Goal: Check status: Check status

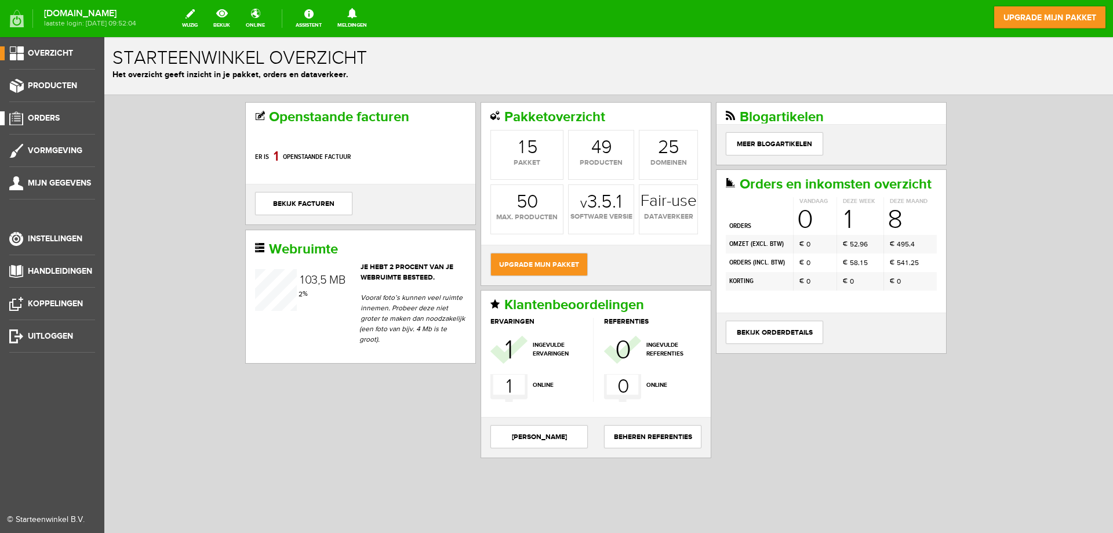
click at [49, 121] on span "Orders" at bounding box center [44, 118] width 32 height 10
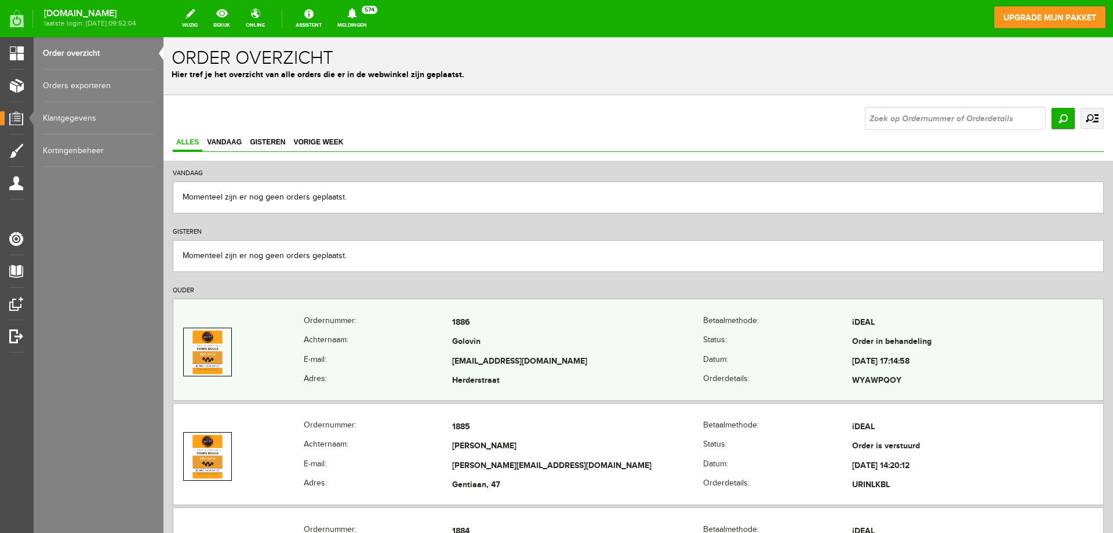
click at [539, 322] on td "1886" at bounding box center [577, 323] width 251 height 20
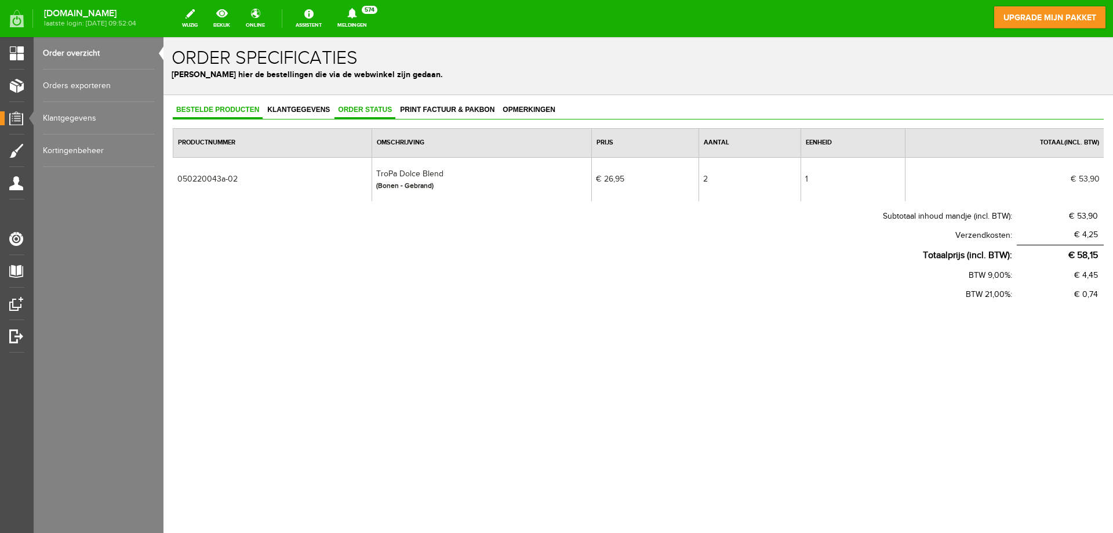
click at [384, 114] on link "Order status" at bounding box center [365, 110] width 61 height 17
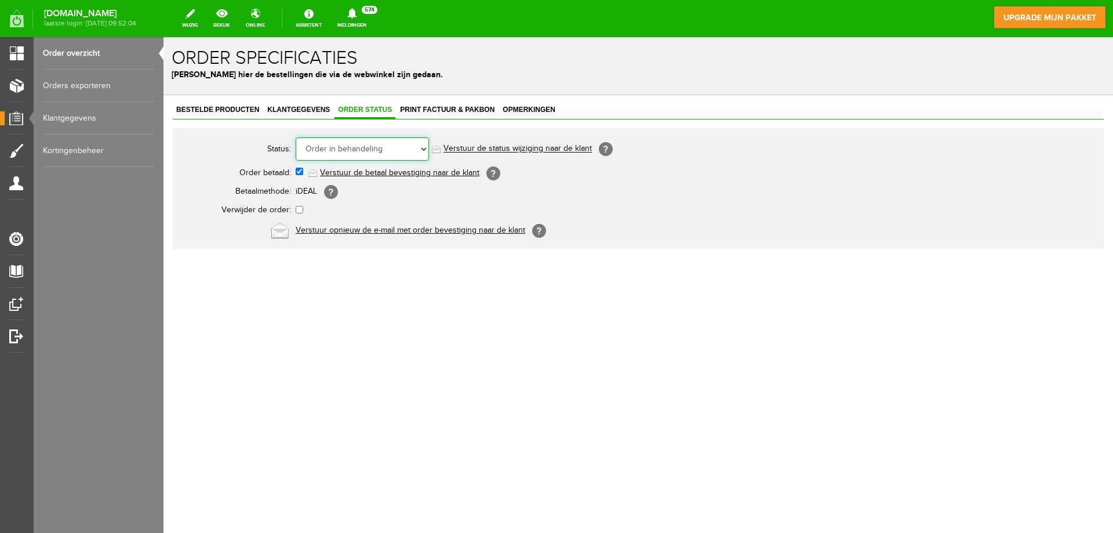
drag, startPoint x: 378, startPoint y: 151, endPoint x: 374, endPoint y: 158, distance: 8.6
click at [378, 151] on select "Order niet afgerond Nieuw Order in behandeling Wacht op leverancier Wacht op be…" at bounding box center [362, 148] width 133 height 23
select select "5"
click at [296, 137] on select "Order niet afgerond Nieuw Order in behandeling Wacht op leverancier Wacht op be…" at bounding box center [362, 148] width 133 height 23
